Goal: Transaction & Acquisition: Book appointment/travel/reservation

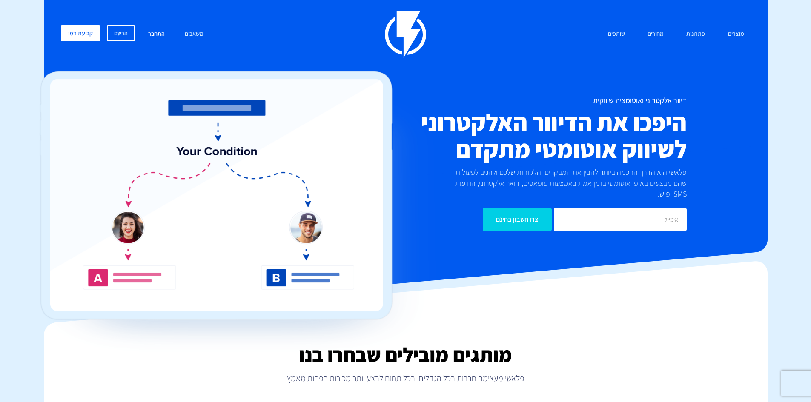
click at [157, 34] on link "התחבר" at bounding box center [156, 34] width 29 height 18
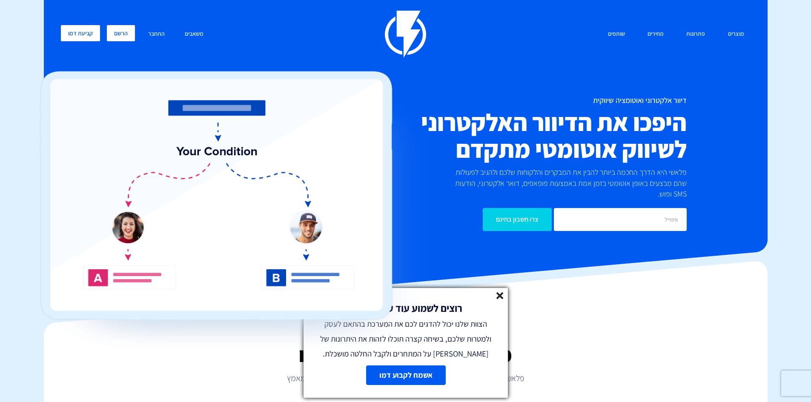
click at [118, 34] on link "הרשם" at bounding box center [121, 33] width 28 height 16
click at [80, 30] on link "קביעת דמו" at bounding box center [80, 33] width 39 height 16
